Goal: Check status: Check status

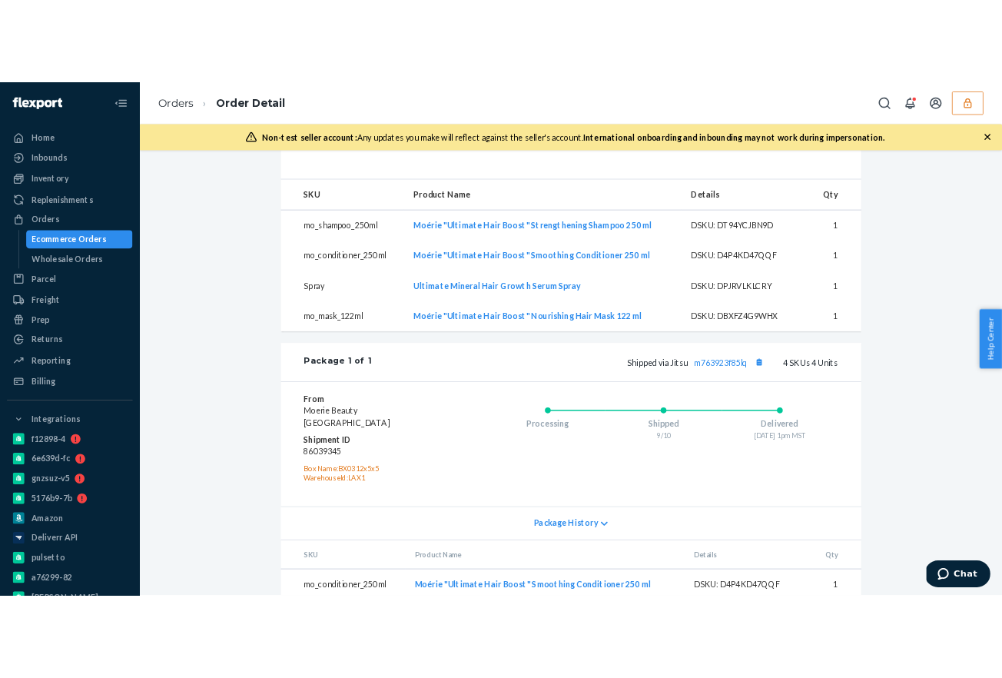
scroll to position [703, 0]
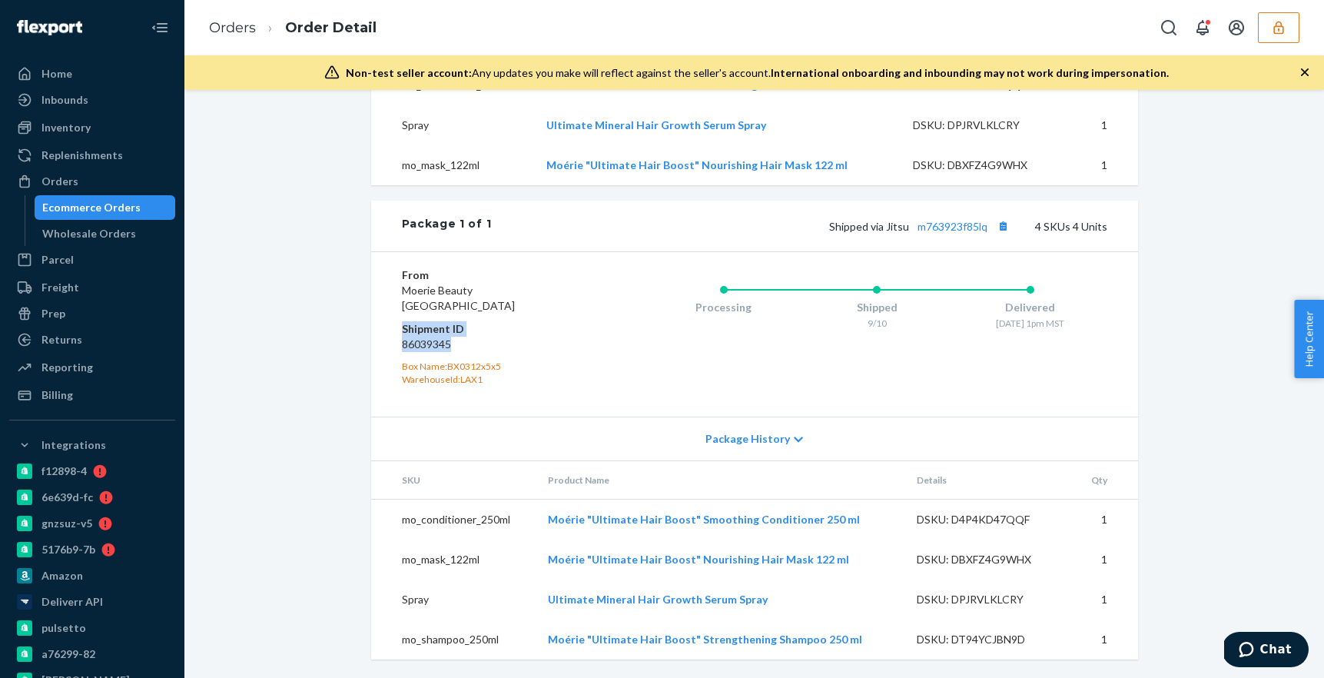
drag, startPoint x: 453, startPoint y: 344, endPoint x: 395, endPoint y: 332, distance: 59.7
click at [395, 332] on div "From Moerie Beauty [GEOGRAPHIC_DATA] Shipment ID 86039345 Box Name: BX0312x5x5 …" at bounding box center [754, 333] width 767 height 165
copy dl "Shipment ID 86039345"
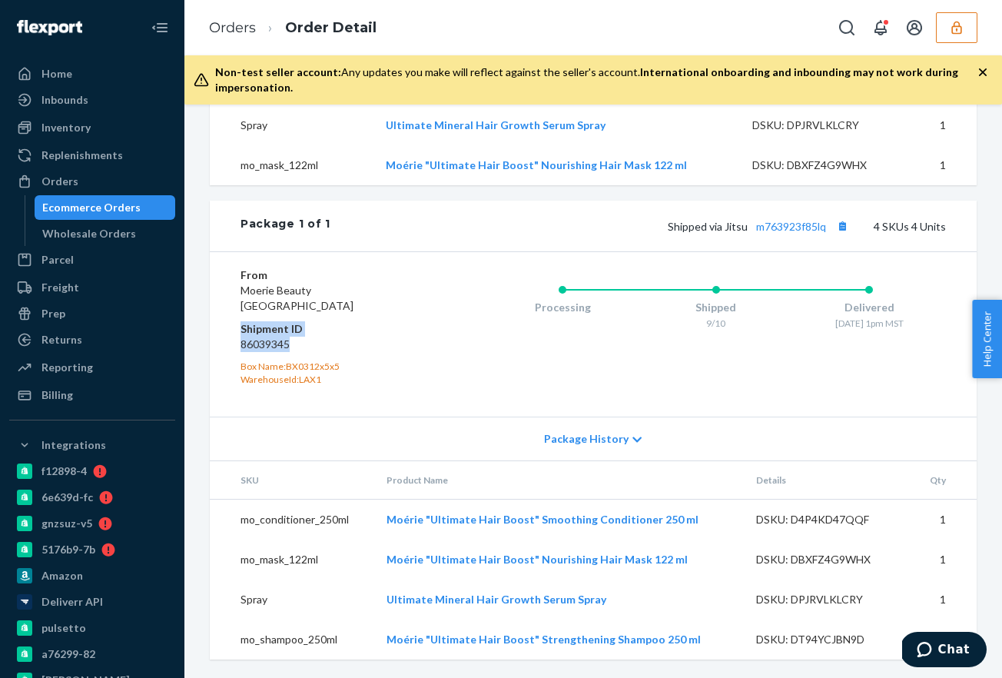
click at [960, 41] on button "button" at bounding box center [956, 27] width 41 height 31
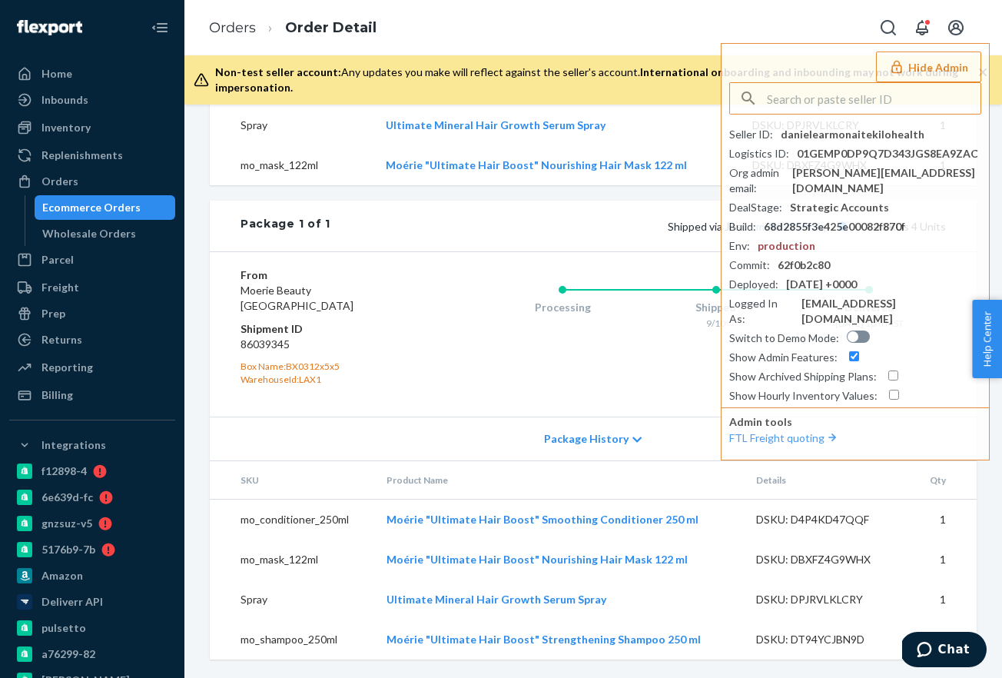
click at [692, 140] on td "Ultimate Mineral Hair Growth Serum Spray" at bounding box center [556, 125] width 366 height 40
click at [45, 88] on link "Inbounds" at bounding box center [92, 100] width 166 height 25
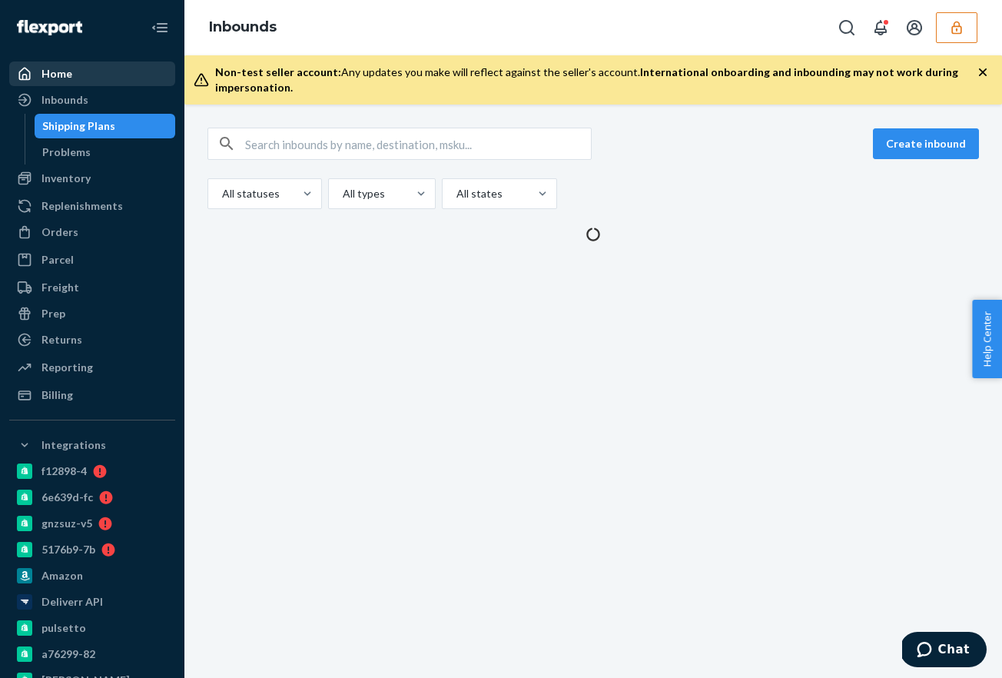
click at [51, 77] on div "Home" at bounding box center [56, 73] width 31 height 15
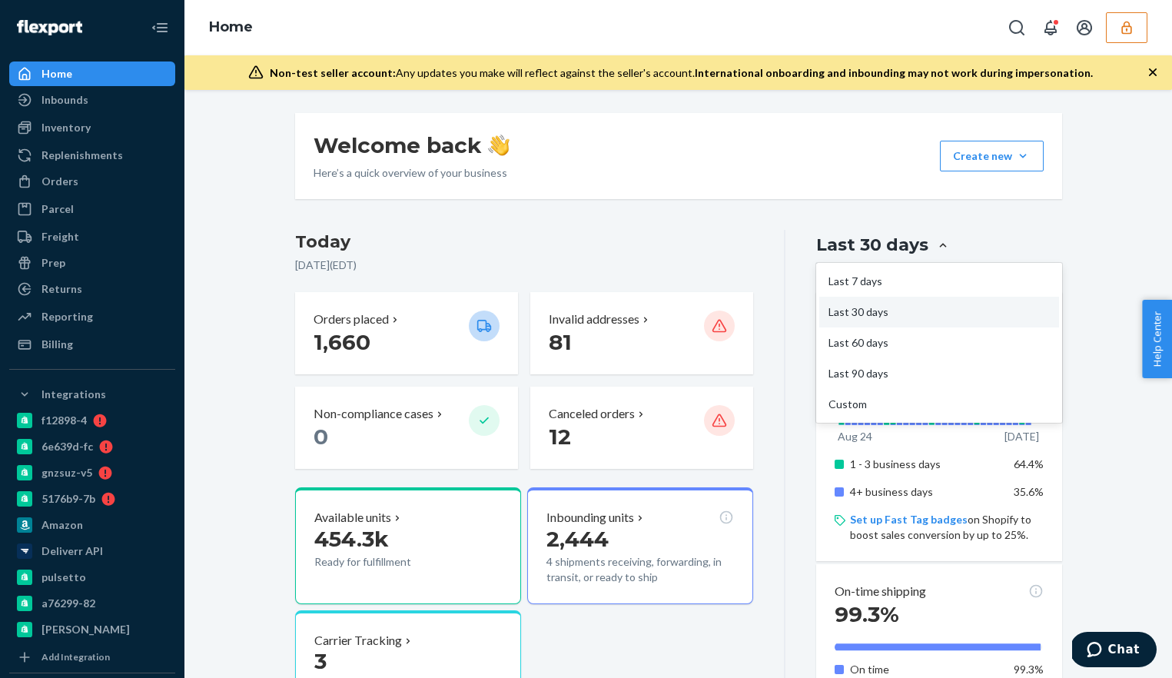
click at [903, 340] on div "Last 60 days" at bounding box center [938, 342] width 239 height 31
click at [852, 245] on input "option Last 60 days focused, 3 of 5. 5 results available. Use Up and Down to ch…" at bounding box center [852, 245] width 0 height 0
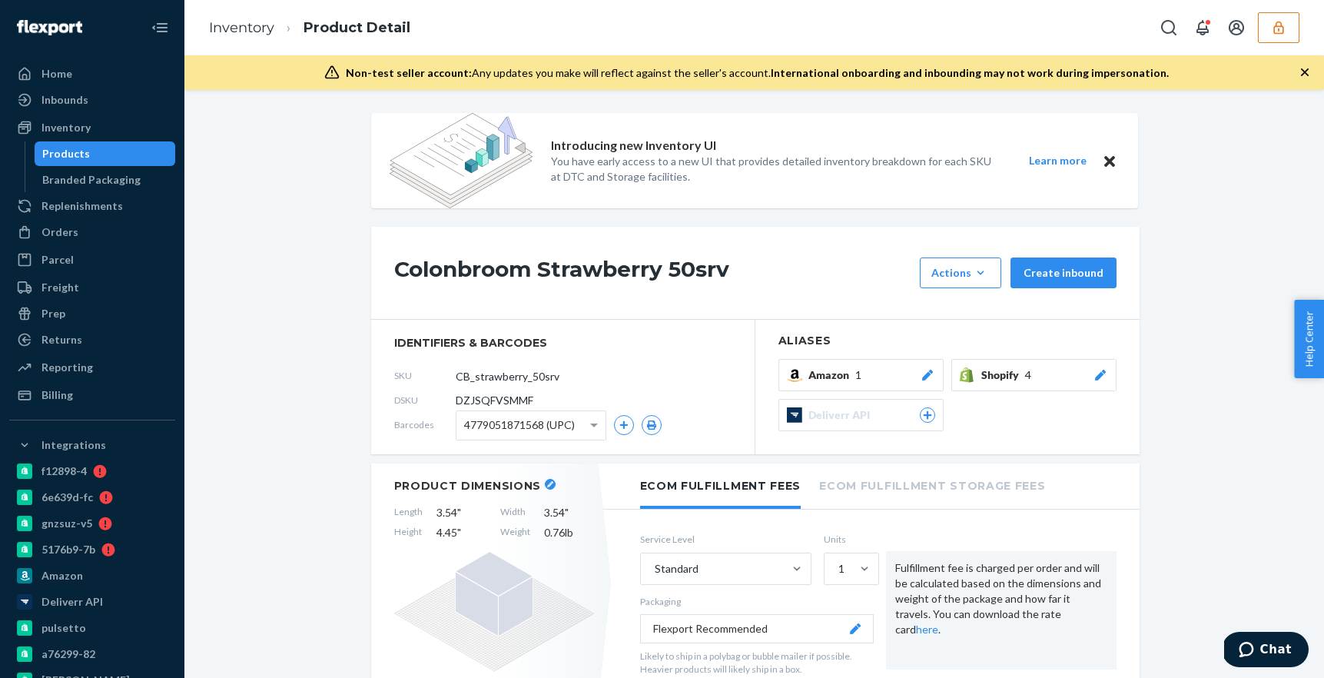
click at [1272, 32] on icon "button" at bounding box center [1278, 27] width 15 height 15
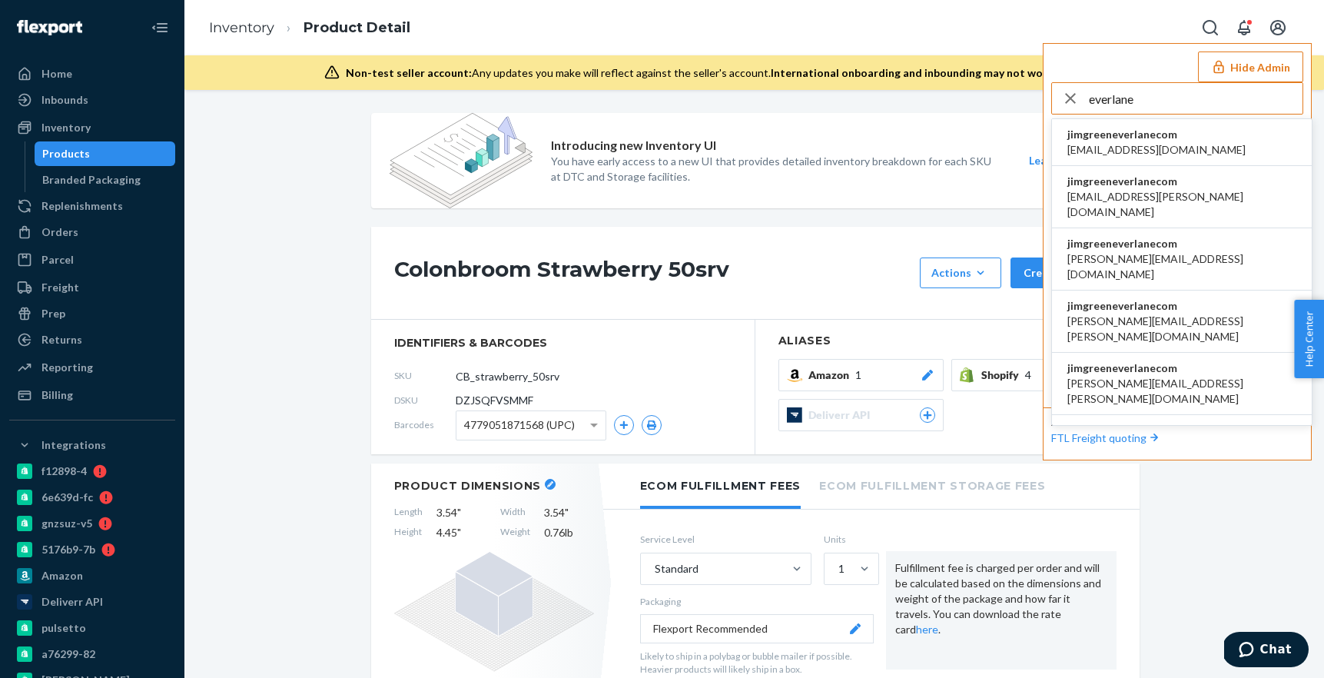
type input "everlane"
click at [1093, 150] on span "accounting@everlane.com" at bounding box center [1156, 149] width 178 height 15
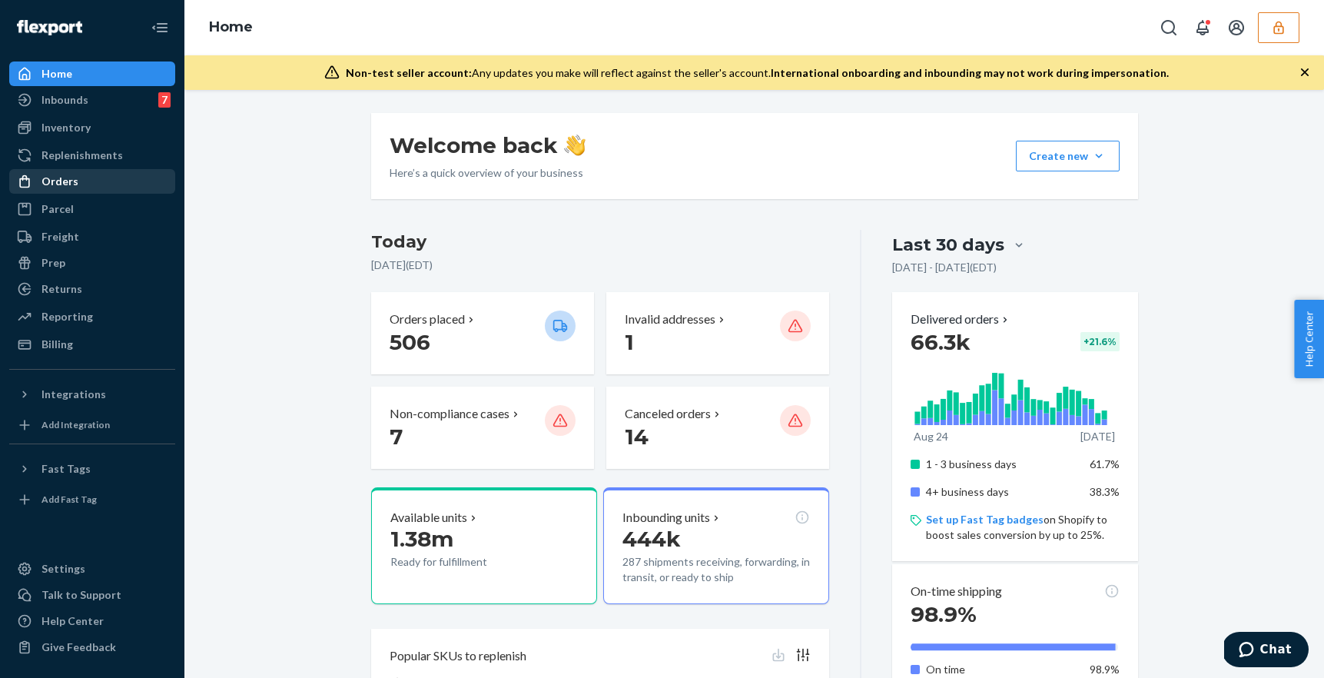
click at [67, 181] on div "Orders" at bounding box center [59, 181] width 37 height 15
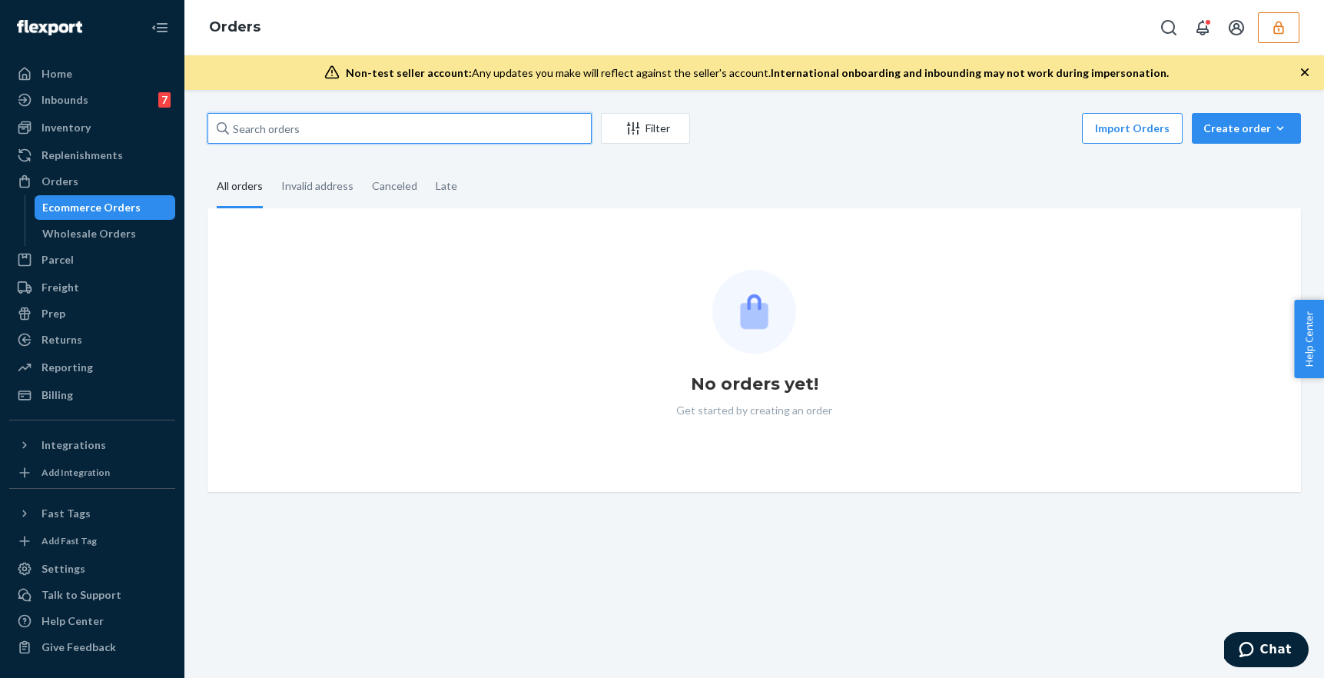
click at [360, 130] on input "text" at bounding box center [399, 128] width 384 height 31
paste input "r785432435"
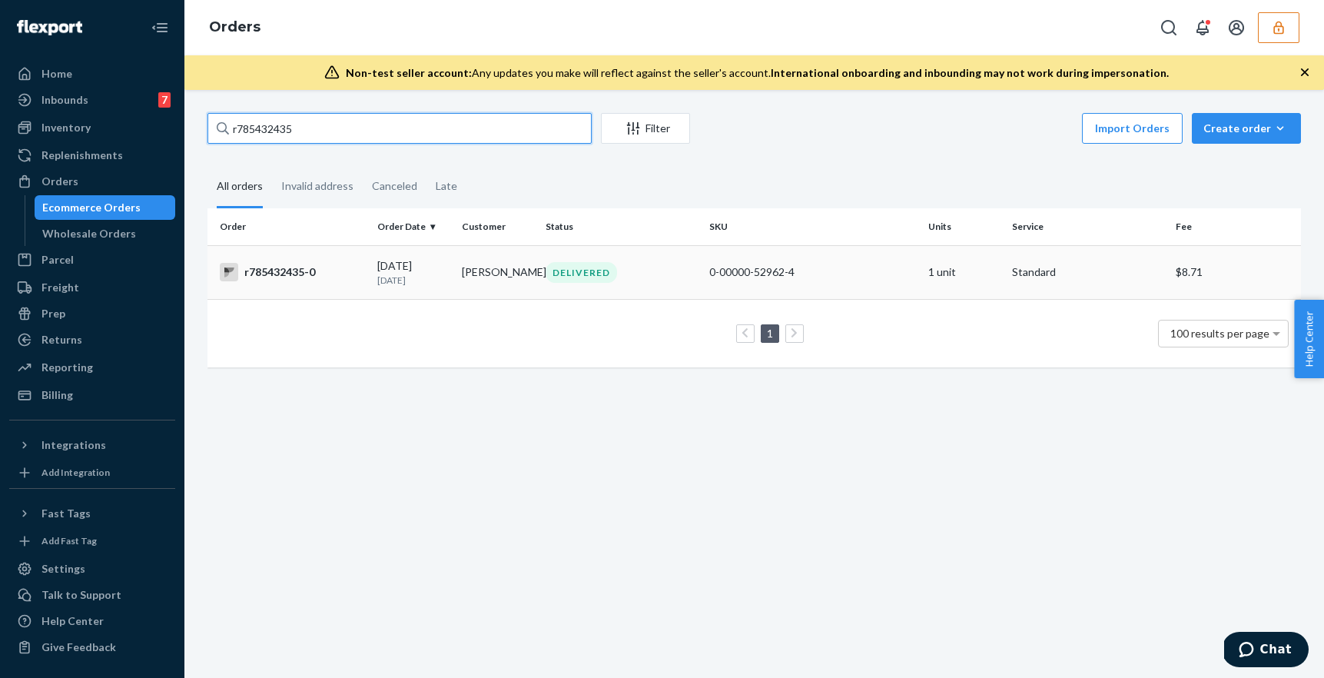
type input "r785432435"
click at [367, 287] on td "r785432435-0" at bounding box center [289, 272] width 164 height 54
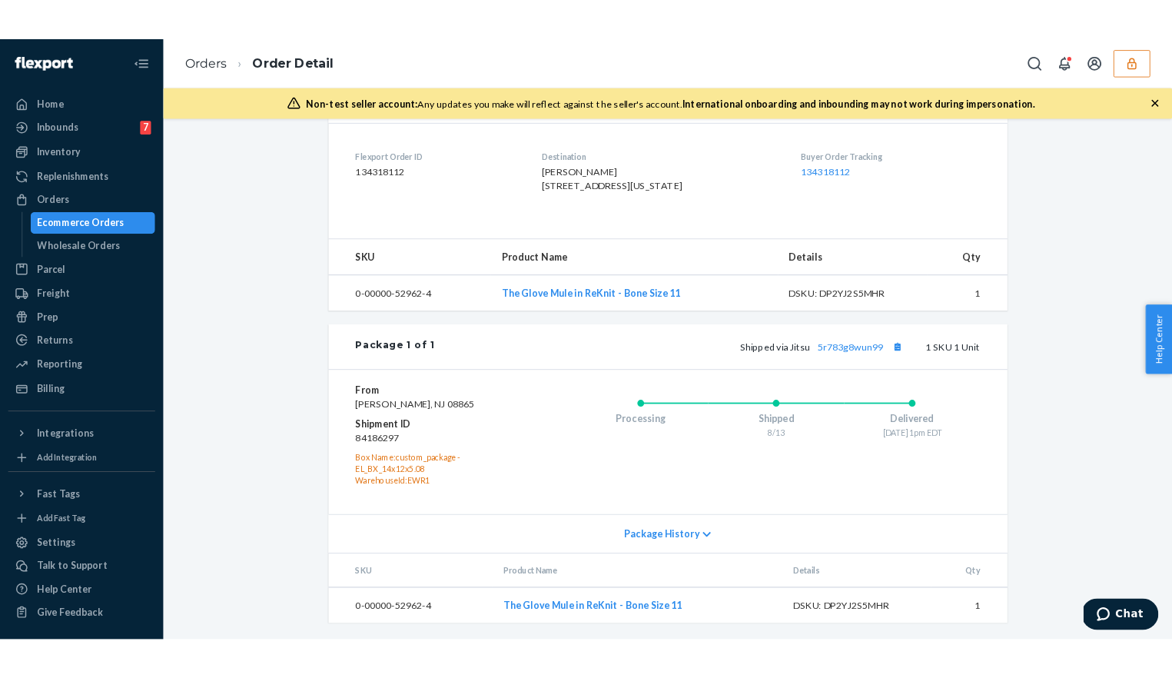
scroll to position [430, 0]
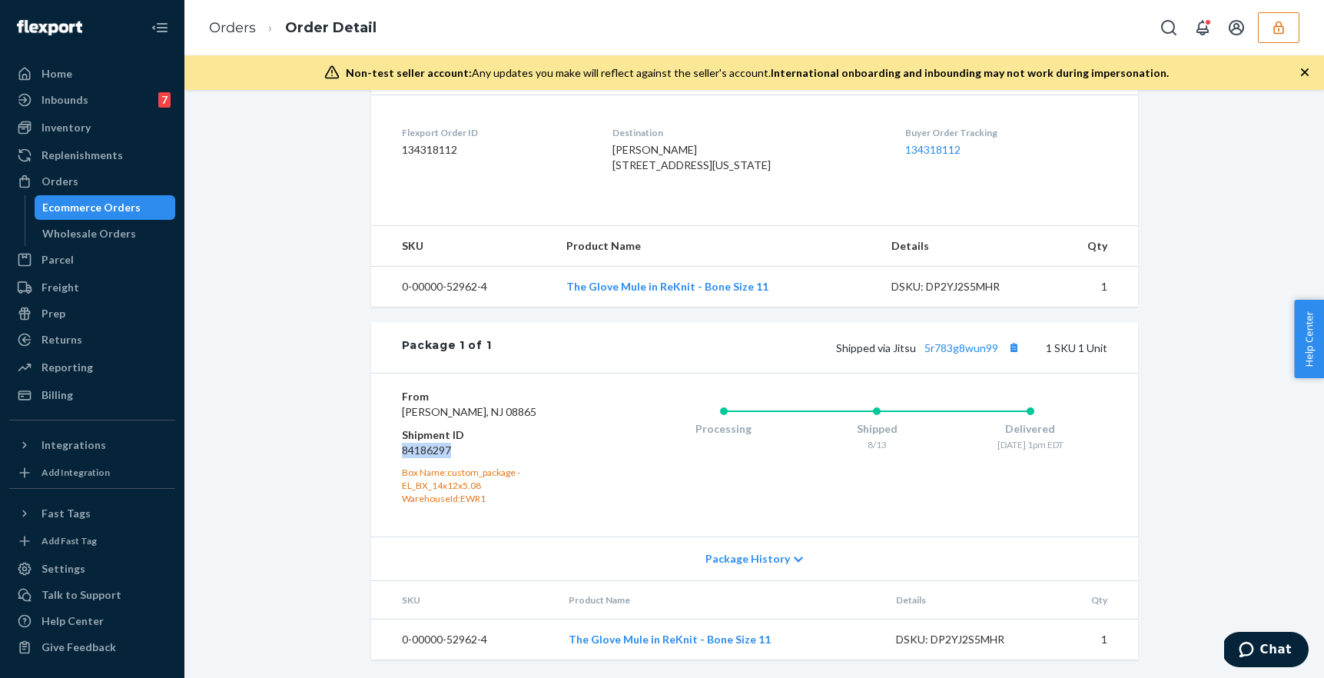
drag, startPoint x: 456, startPoint y: 448, endPoint x: 392, endPoint y: 448, distance: 63.8
click at [392, 448] on div "From Everlane Phillipsburg, NJ 08865 Shipment ID 84186297 Box Name: custom_pack…" at bounding box center [754, 454] width 767 height 163
copy dd "84186297"
